Goal: Task Accomplishment & Management: Complete application form

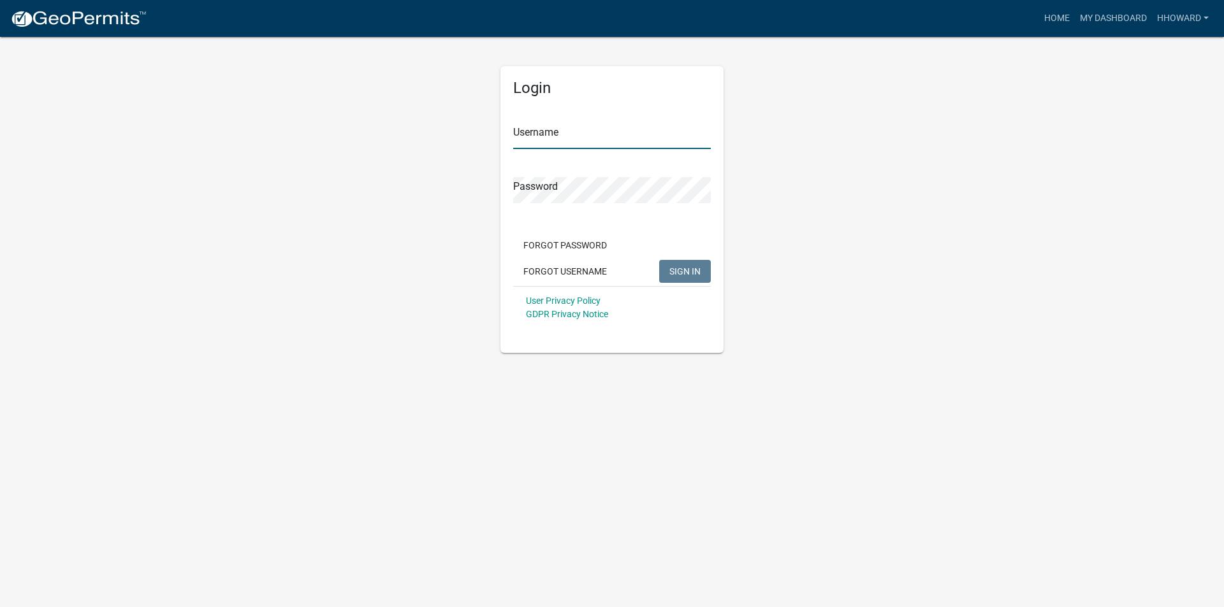
click at [536, 140] on input "Username" at bounding box center [612, 136] width 198 height 26
type input "Hhoward"
click at [659, 260] on button "SIGN IN" at bounding box center [685, 271] width 52 height 23
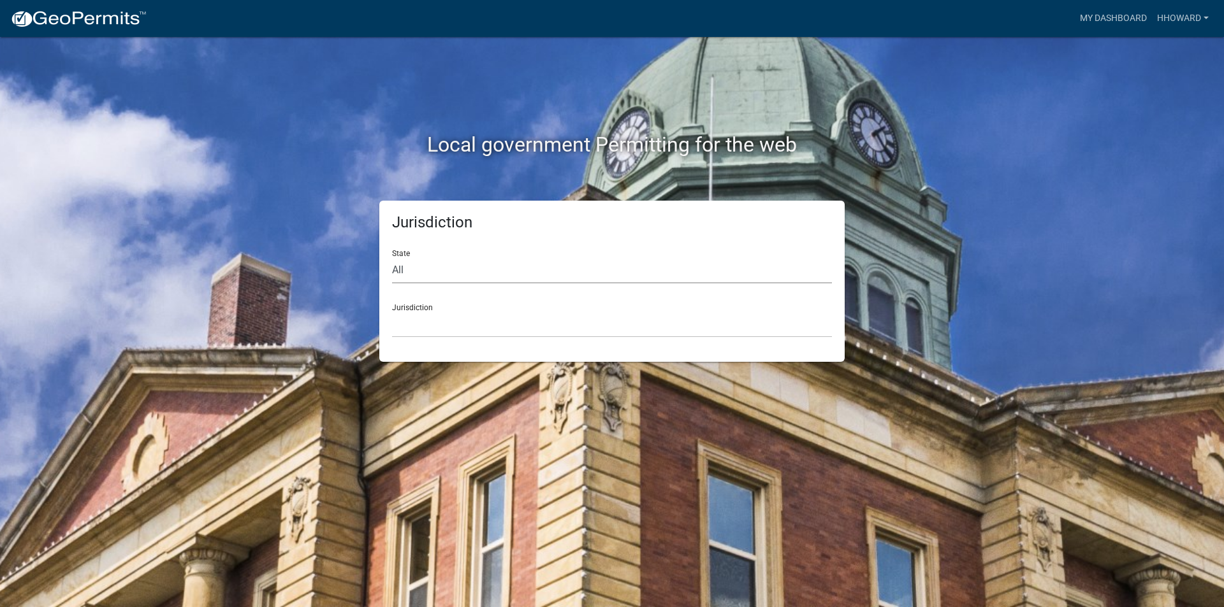
click at [430, 268] on select "All [US_STATE] [US_STATE] [US_STATE] [US_STATE] [US_STATE] [US_STATE] [US_STATE…" at bounding box center [612, 271] width 440 height 26
select select "[US_STATE]"
click at [392, 258] on select "All [US_STATE] [US_STATE] [US_STATE] [US_STATE] [US_STATE] [US_STATE] [US_STATE…" at bounding box center [612, 271] width 440 height 26
click at [452, 323] on select "[GEOGRAPHIC_DATA], [US_STATE] [GEOGRAPHIC_DATA], [US_STATE] [GEOGRAPHIC_DATA], …" at bounding box center [612, 325] width 440 height 26
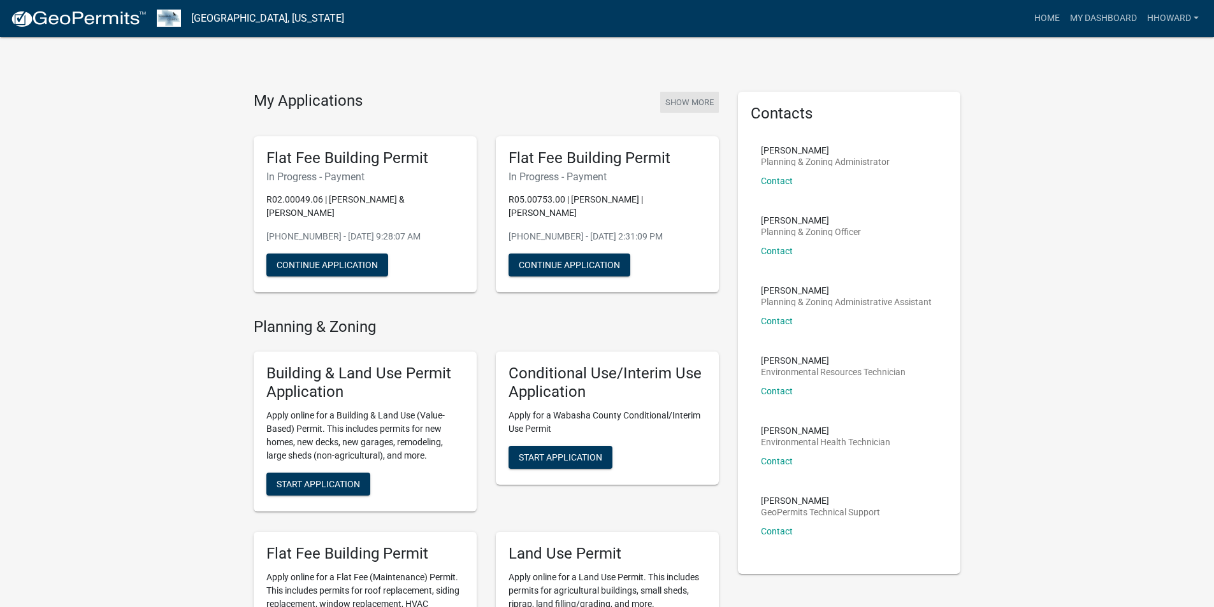
click at [666, 102] on button "Show More" at bounding box center [689, 102] width 59 height 21
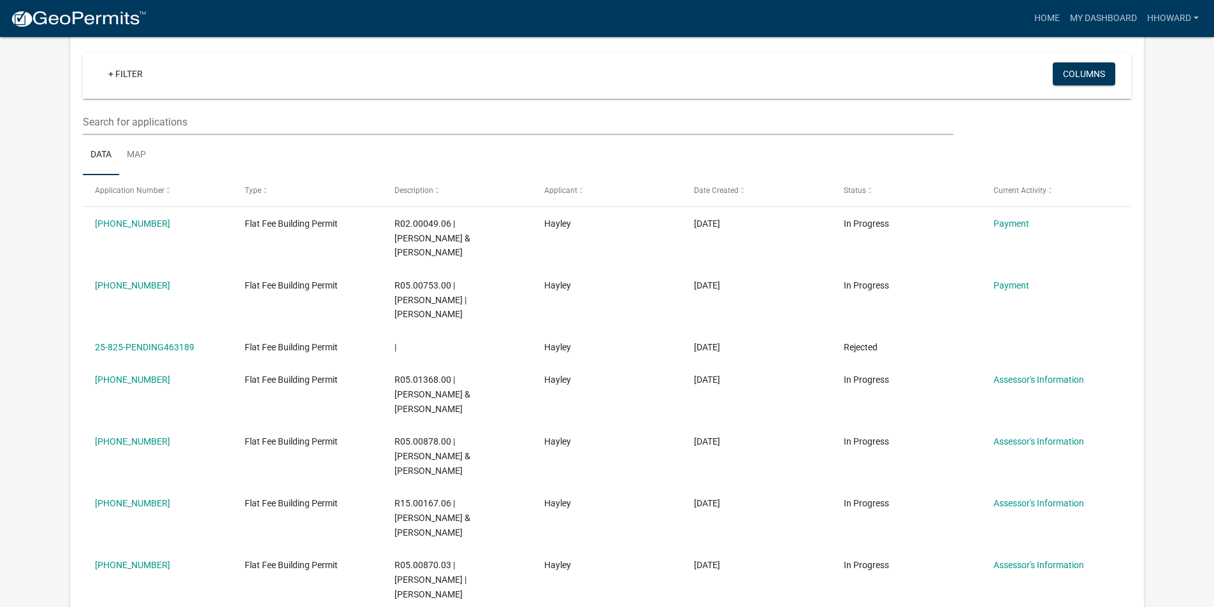
scroll to position [127, 0]
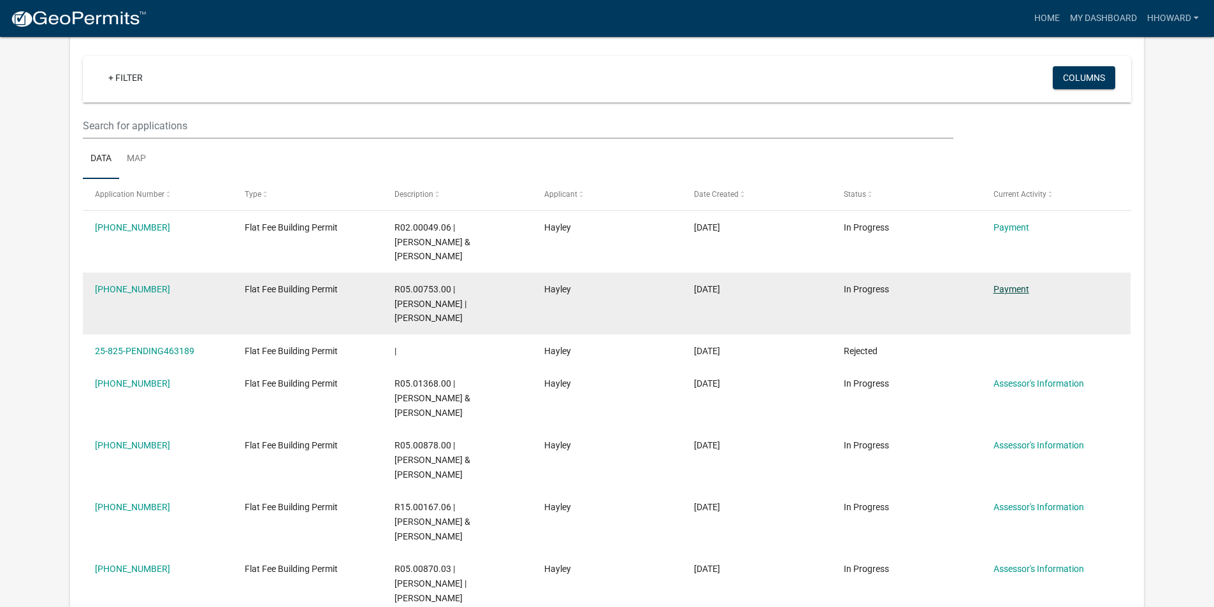
click at [1018, 284] on link "Payment" at bounding box center [1012, 289] width 36 height 10
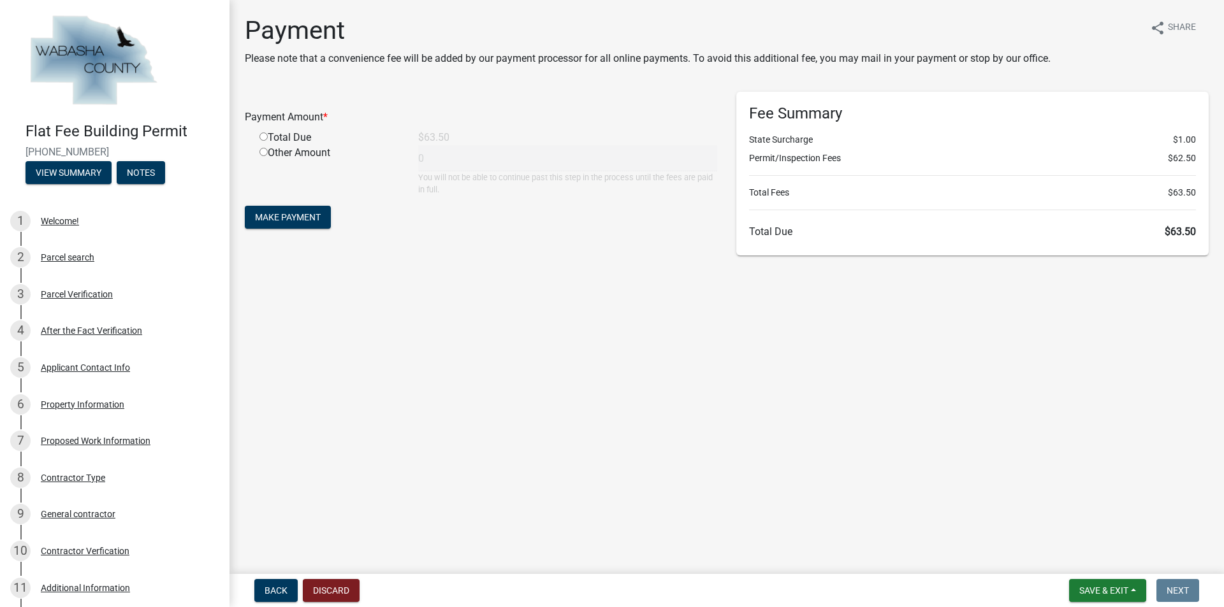
click at [626, 348] on main "Payment Please note that a convenience fee will be added by our payment process…" at bounding box center [726, 284] width 994 height 569
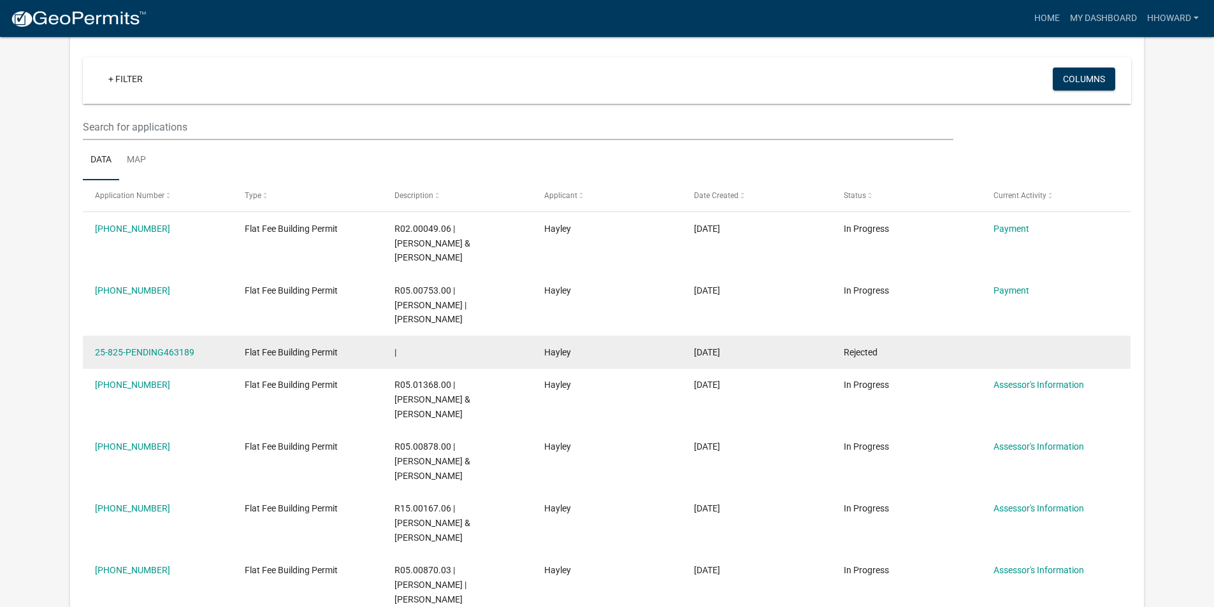
scroll to position [127, 0]
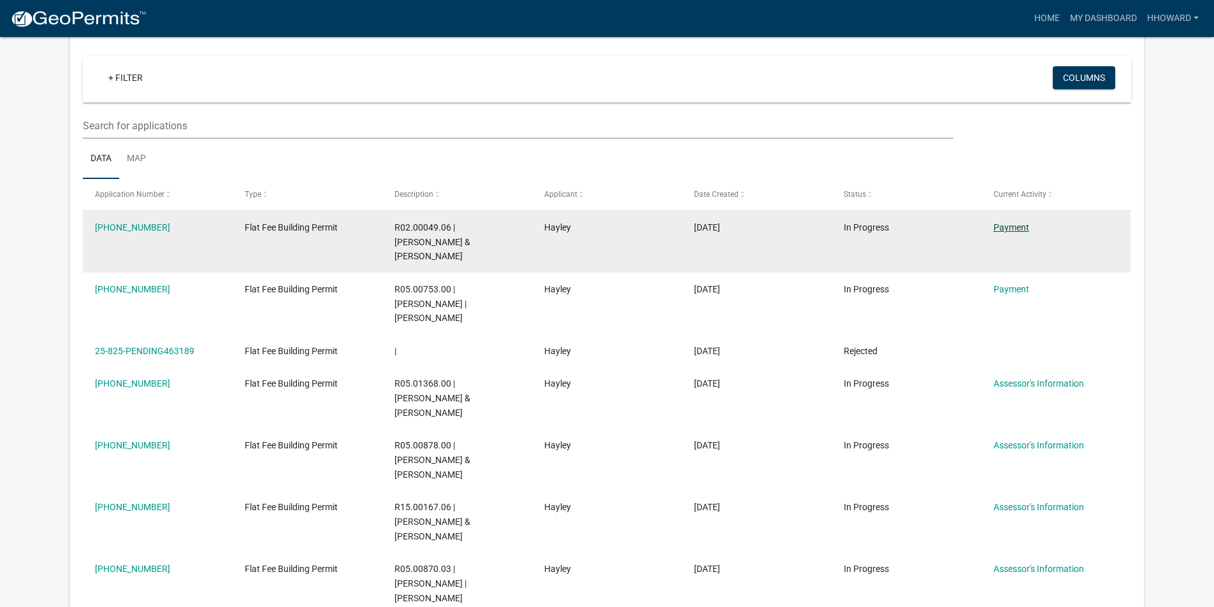
click at [1010, 227] on link "Payment" at bounding box center [1012, 227] width 36 height 10
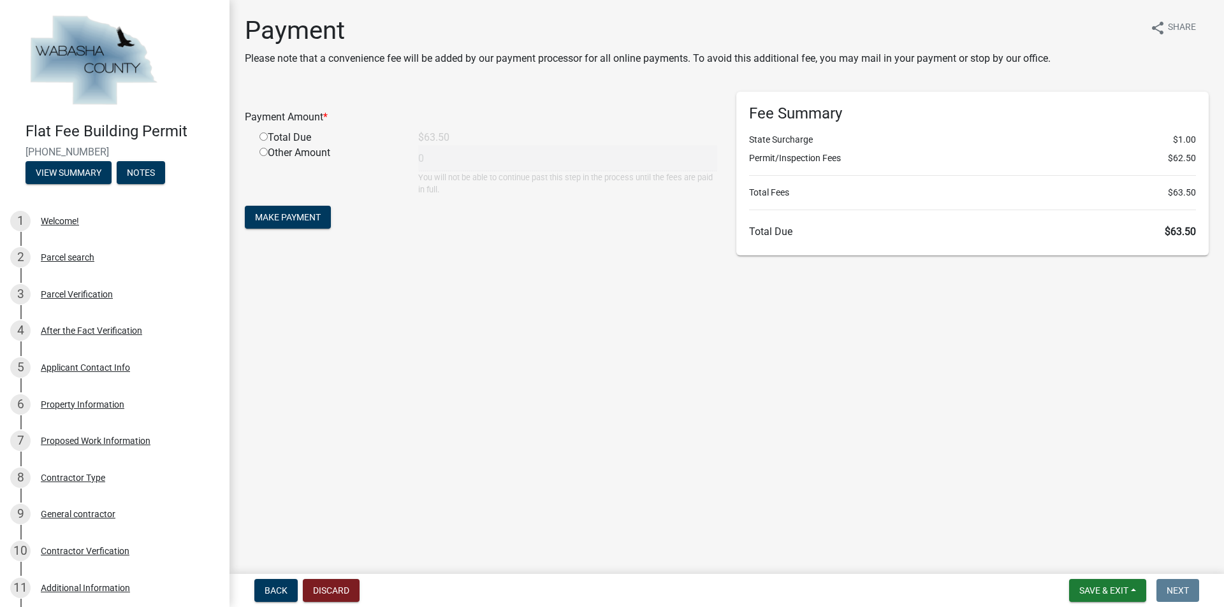
click at [650, 419] on main "Payment Please note that a convenience fee will be added by our payment process…" at bounding box center [726, 284] width 994 height 569
